Goal: Task Accomplishment & Management: Manage account settings

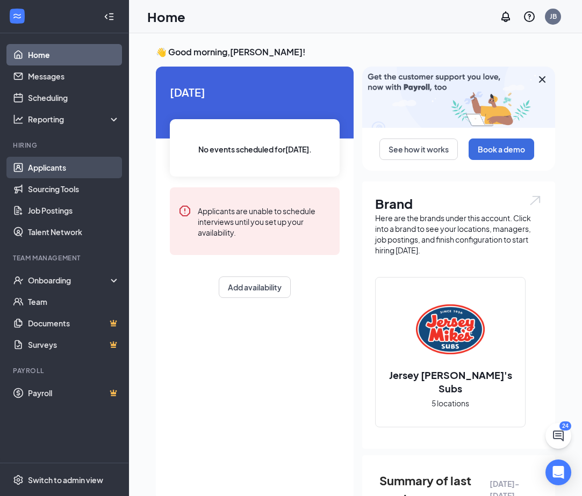
click at [46, 169] on link "Applicants" at bounding box center [74, 167] width 92 height 21
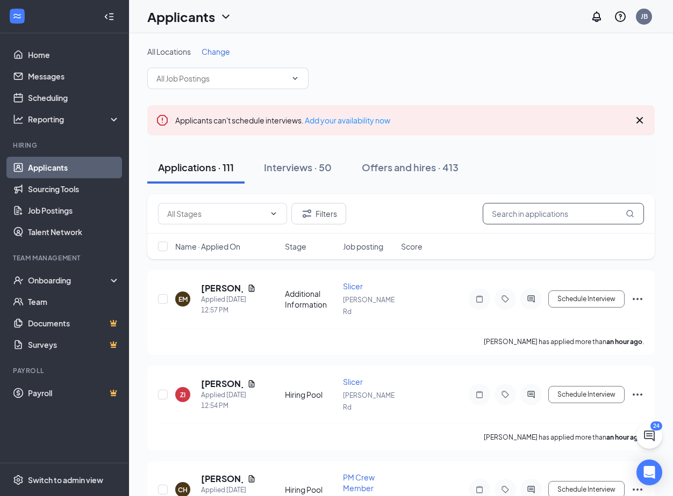
click at [546, 216] on input "text" at bounding box center [562, 213] width 161 height 21
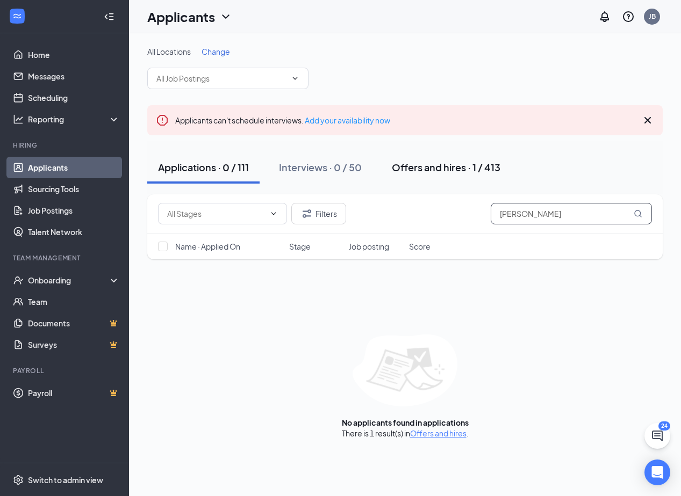
type input "[PERSON_NAME]"
click at [452, 171] on div "Offers and hires · 1 / 413" at bounding box center [446, 167] width 109 height 13
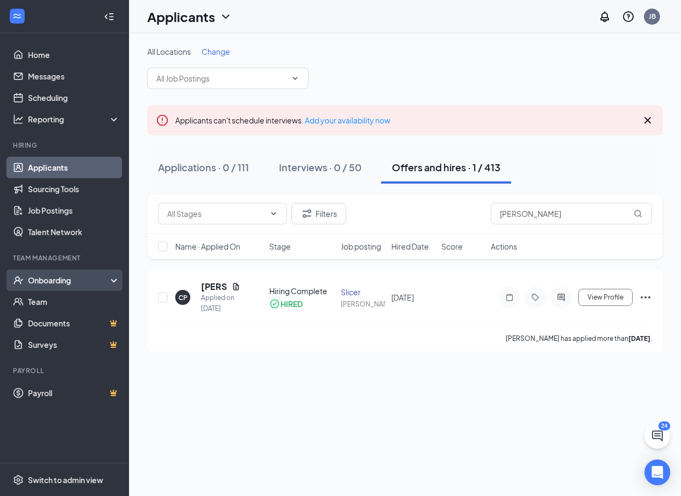
click at [52, 280] on div "Onboarding" at bounding box center [69, 280] width 83 height 11
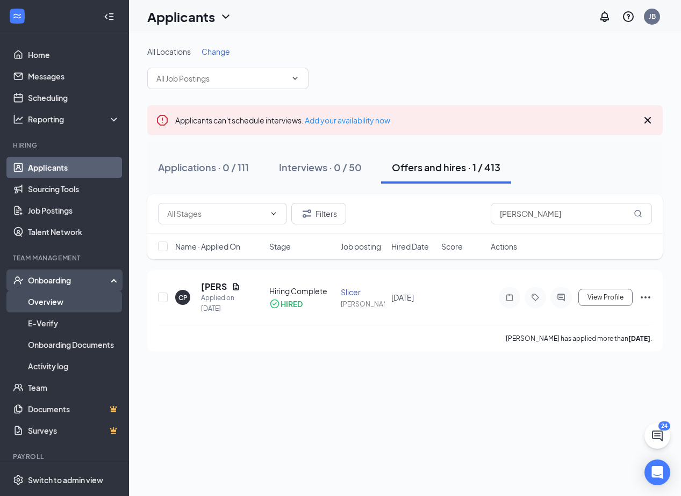
click at [42, 305] on link "Overview" at bounding box center [74, 301] width 92 height 21
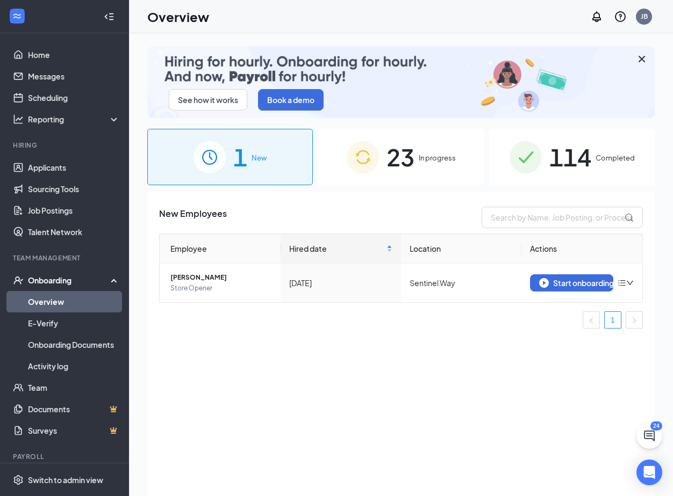
click at [351, 176] on div "23 In progress" at bounding box center [400, 157] width 165 height 56
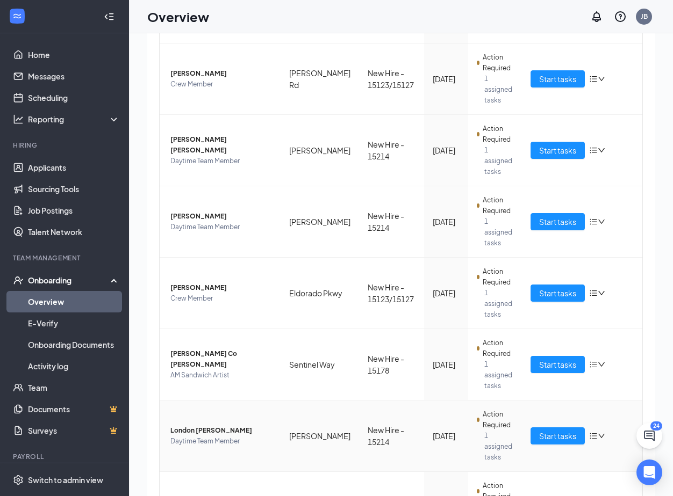
scroll to position [48, 0]
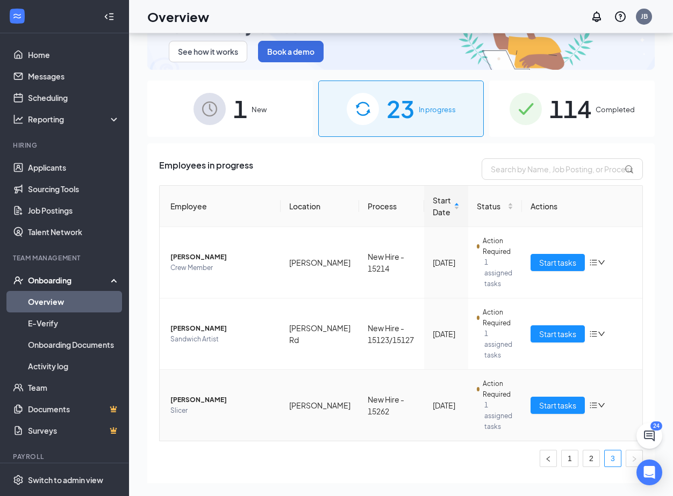
click at [180, 395] on span "[PERSON_NAME]" at bounding box center [221, 400] width 102 height 11
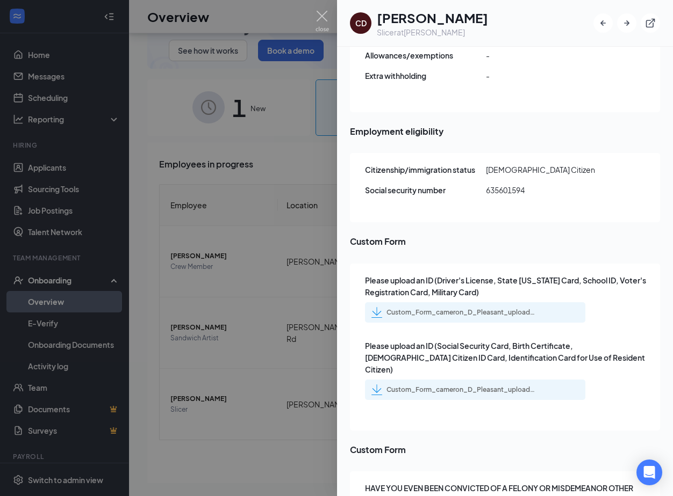
scroll to position [1267, 0]
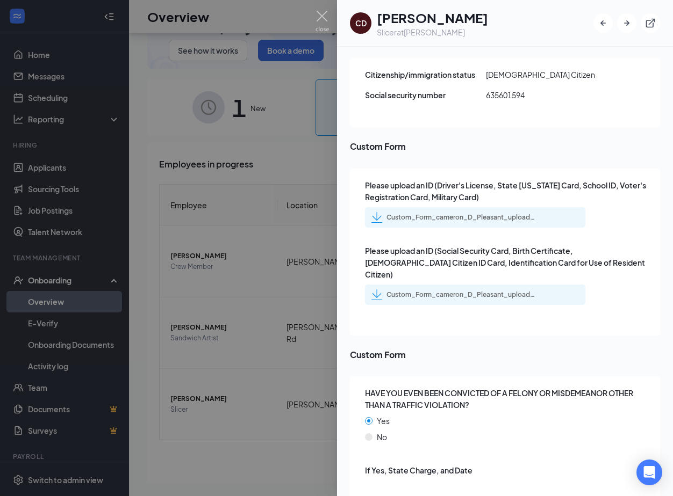
click at [208, 329] on div at bounding box center [336, 248] width 673 height 496
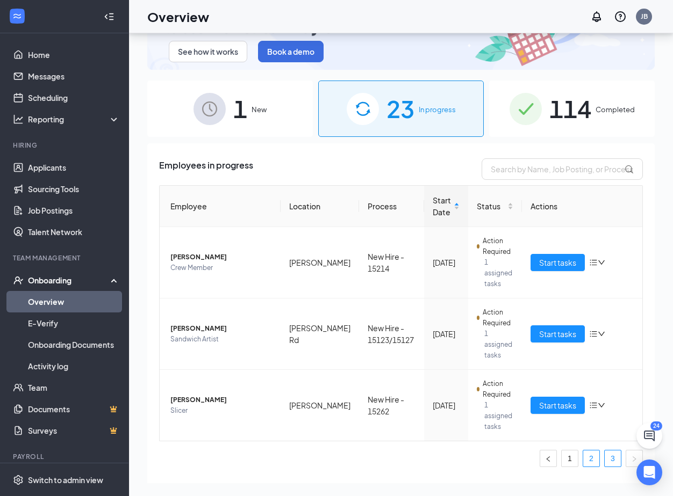
click at [587, 451] on link "2" at bounding box center [591, 459] width 16 height 16
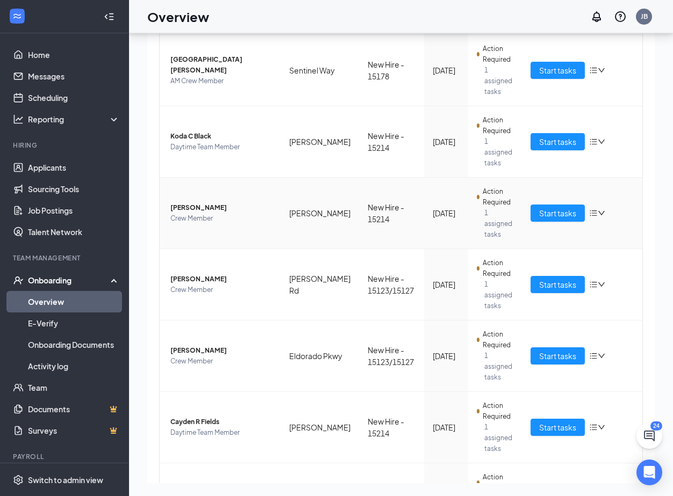
scroll to position [422, 0]
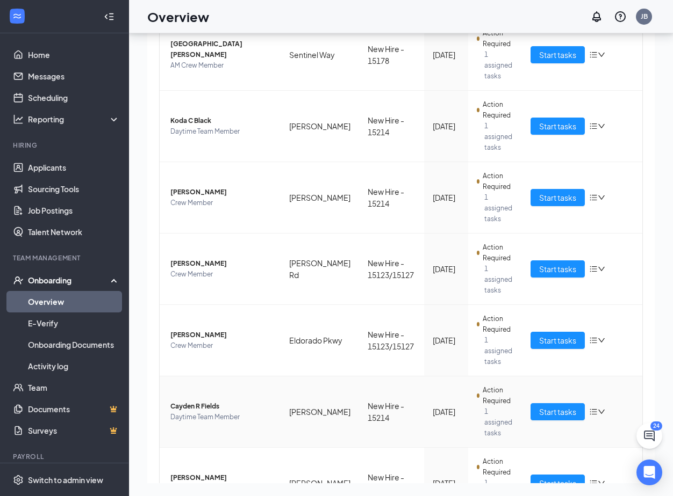
click at [188, 401] on span "Cayden R Fields" at bounding box center [221, 406] width 102 height 11
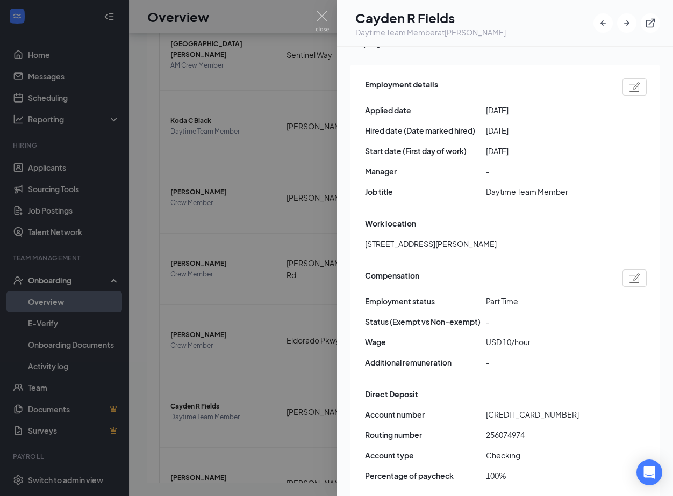
scroll to position [1163, 0]
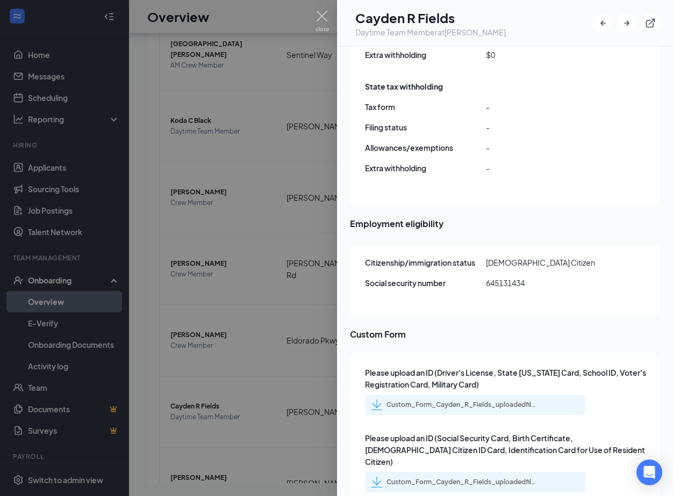
drag, startPoint x: 222, startPoint y: 453, endPoint x: 208, endPoint y: 483, distance: 33.4
click at [221, 457] on div at bounding box center [336, 248] width 673 height 496
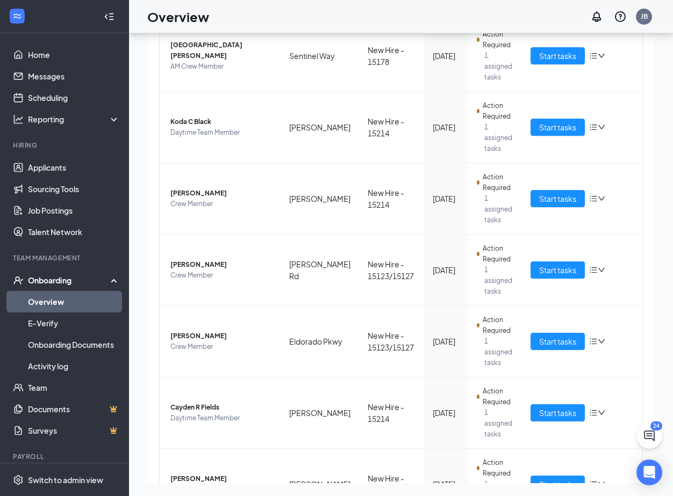
scroll to position [422, 0]
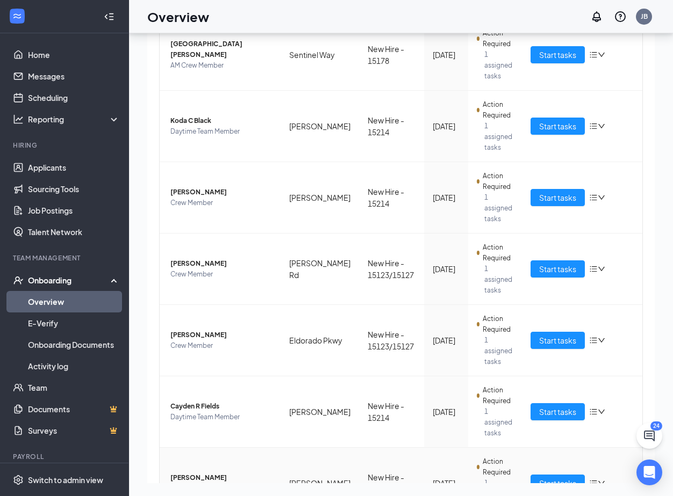
click at [200, 483] on span "Daytime Team Member" at bounding box center [221, 488] width 102 height 11
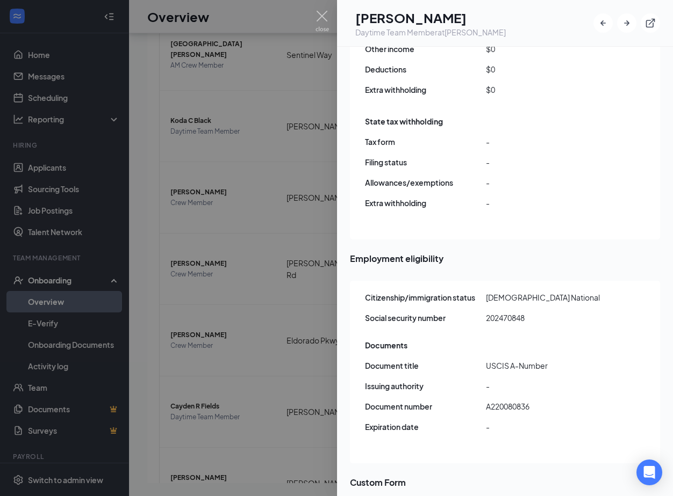
scroll to position [1276, 0]
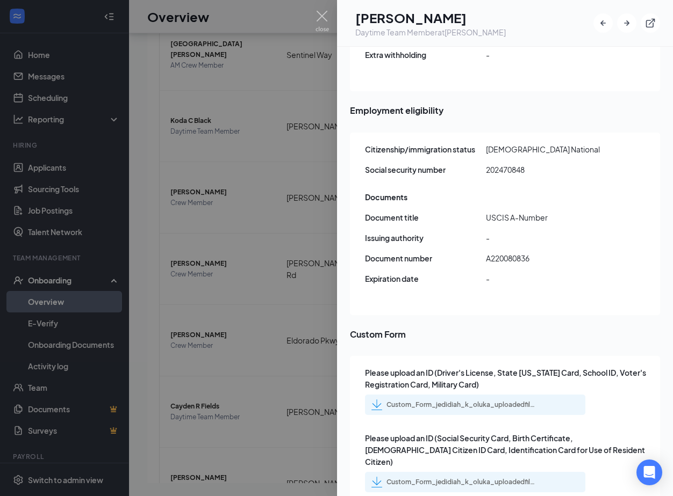
click at [213, 365] on div at bounding box center [336, 248] width 673 height 496
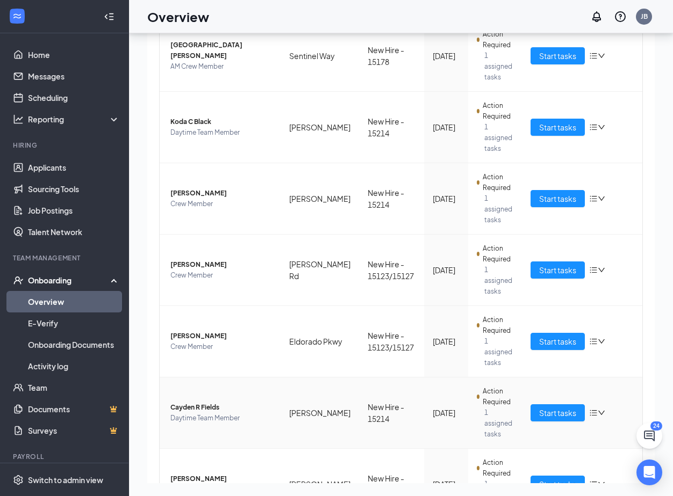
scroll to position [422, 0]
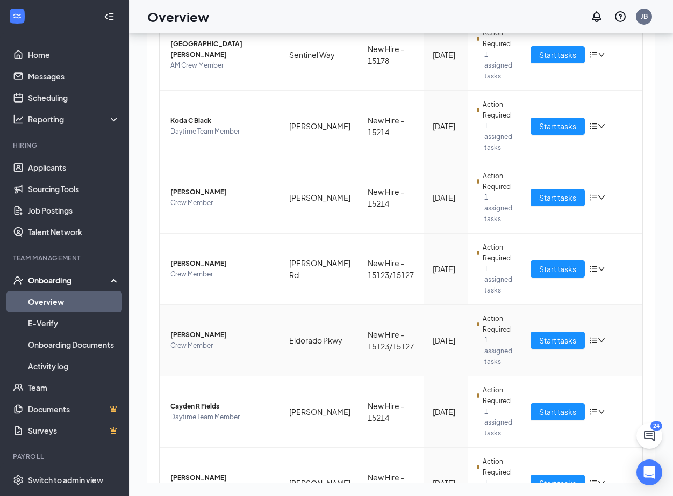
click at [197, 330] on span "[PERSON_NAME]" at bounding box center [221, 335] width 102 height 11
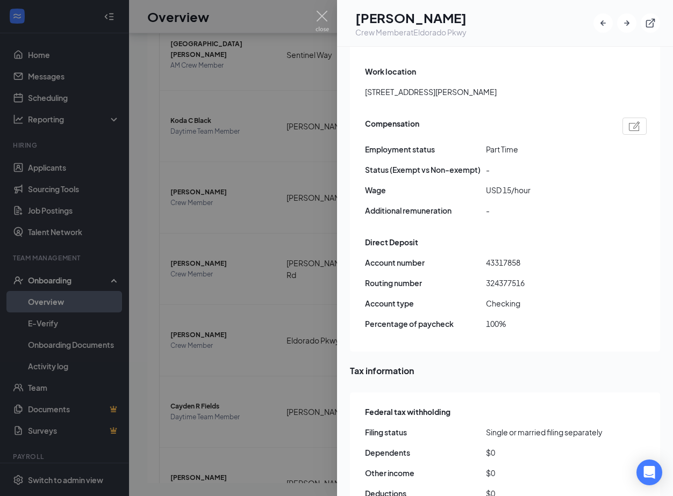
scroll to position [1163, 0]
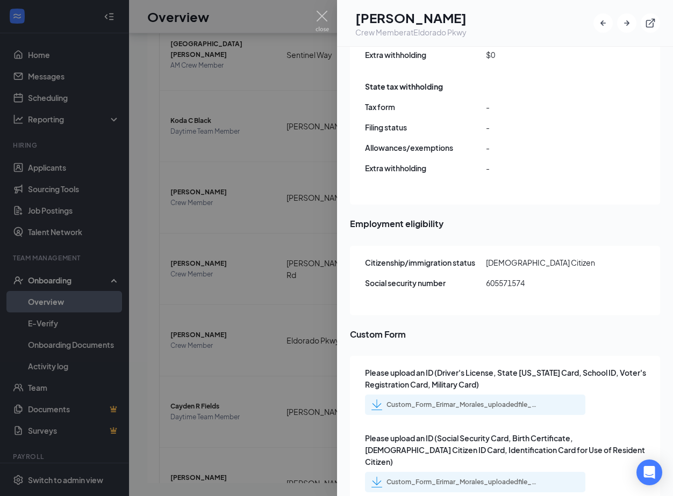
click at [191, 276] on div at bounding box center [336, 248] width 673 height 496
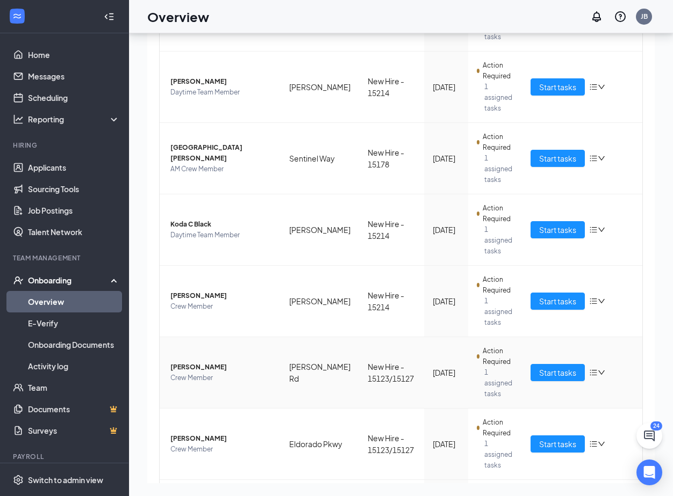
scroll to position [315, 0]
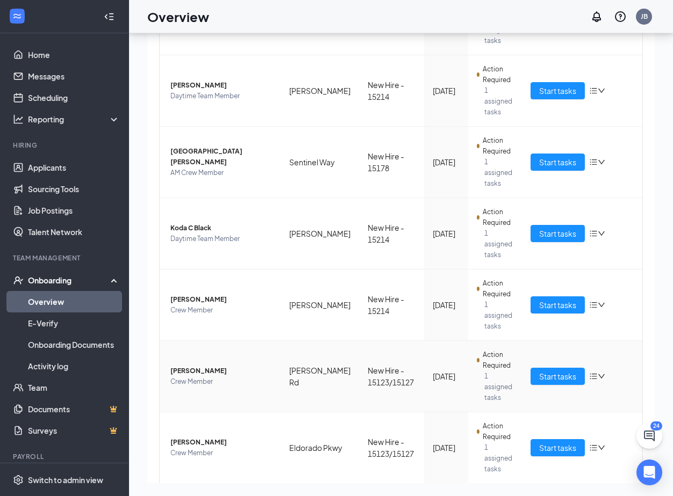
click at [202, 366] on span "[PERSON_NAME]" at bounding box center [221, 371] width 102 height 11
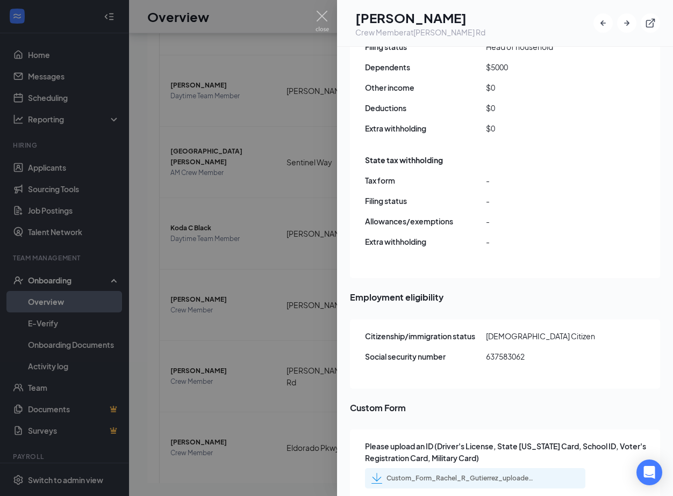
scroll to position [1175, 0]
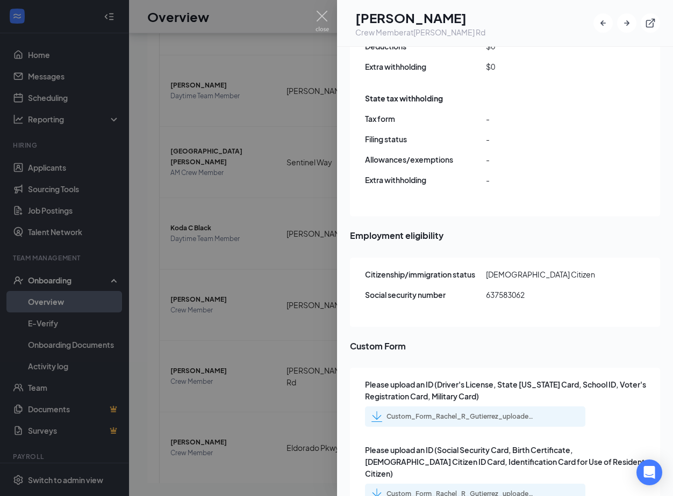
click at [211, 270] on div at bounding box center [336, 248] width 673 height 496
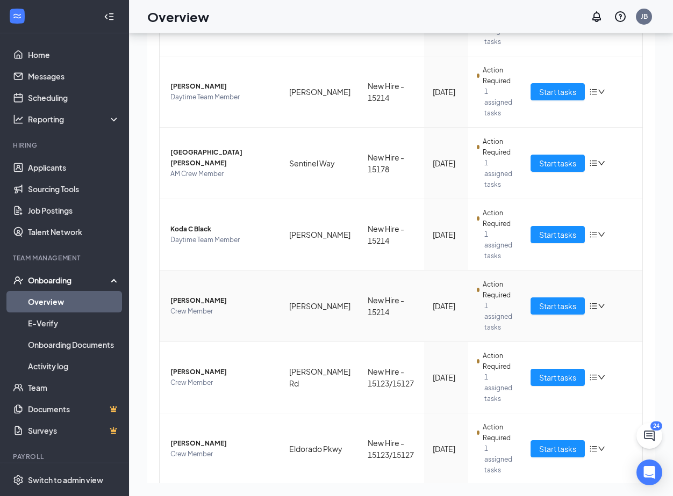
scroll to position [315, 0]
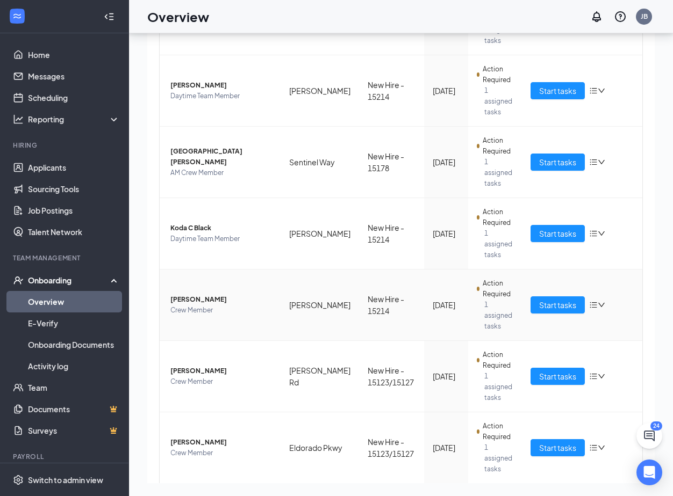
click at [191, 294] on span "[PERSON_NAME]" at bounding box center [221, 299] width 102 height 11
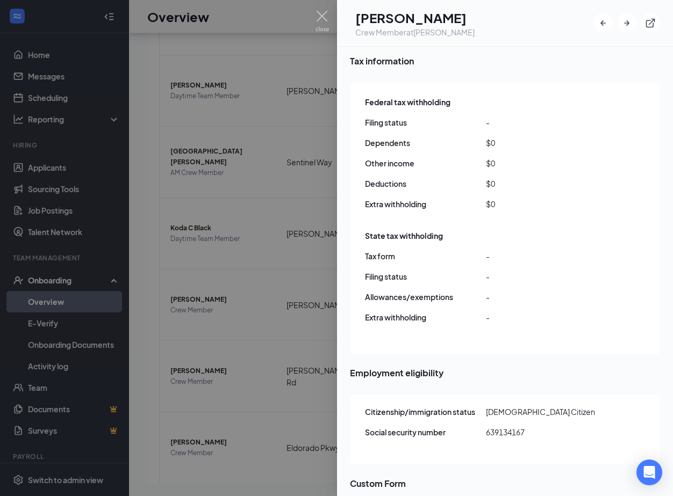
scroll to position [1163, 0]
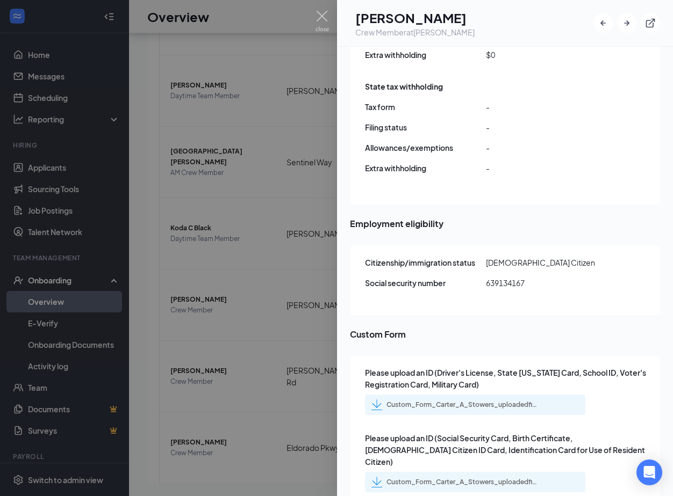
click at [469, 401] on div "Custom_Form_Carter_A_Stowers_uploadedfile_20250821.pdf.pdf" at bounding box center [461, 405] width 150 height 9
click at [208, 205] on div at bounding box center [336, 248] width 673 height 496
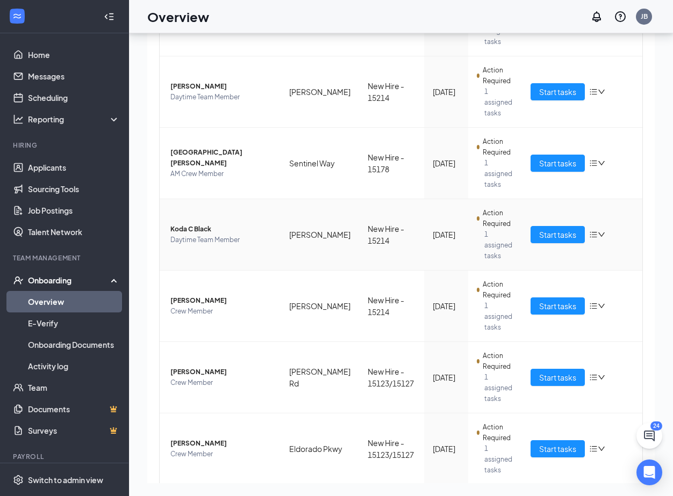
scroll to position [315, 0]
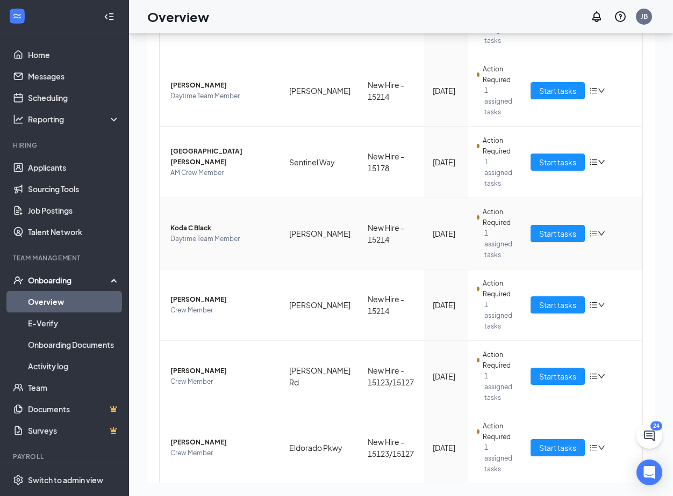
click at [191, 223] on span "Koda C Black" at bounding box center [221, 228] width 102 height 11
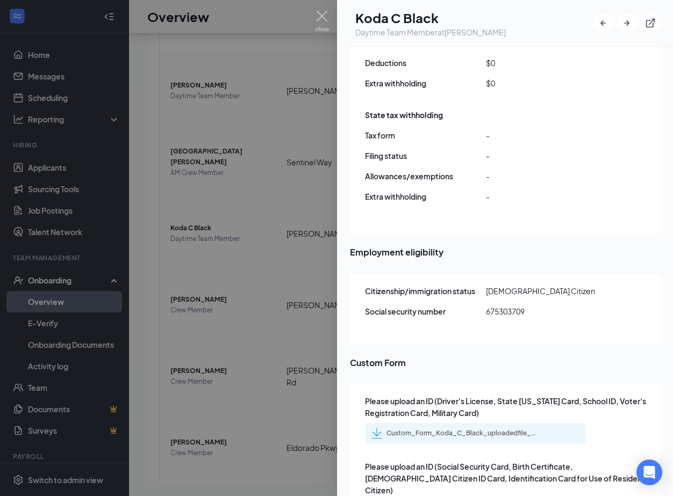
scroll to position [1163, 0]
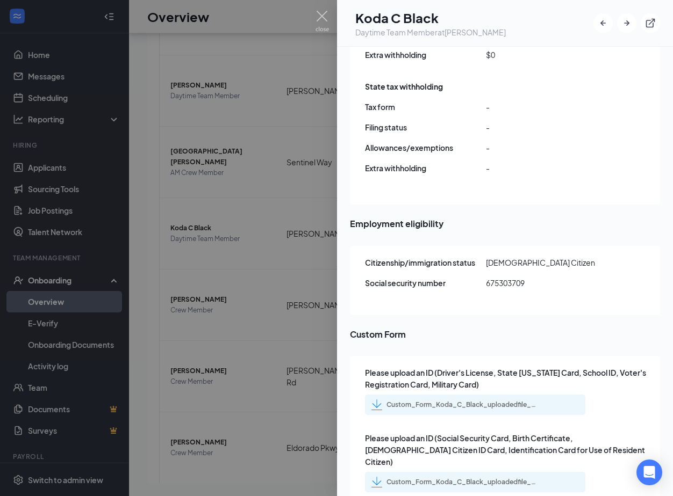
click at [470, 395] on div "Custom_Form_Koda_C_Black_uploadedfile_20250820.pdf.pdf" at bounding box center [475, 405] width 220 height 20
click at [471, 395] on div "Custom_Form_Koda_C_Black_uploadedfile_20250820.pdf.pdf" at bounding box center [475, 405] width 220 height 20
click at [472, 401] on div "Custom_Form_Koda_C_Black_uploadedfile_20250820.pdf.pdf" at bounding box center [461, 405] width 150 height 9
